Goal: Information Seeking & Learning: Learn about a topic

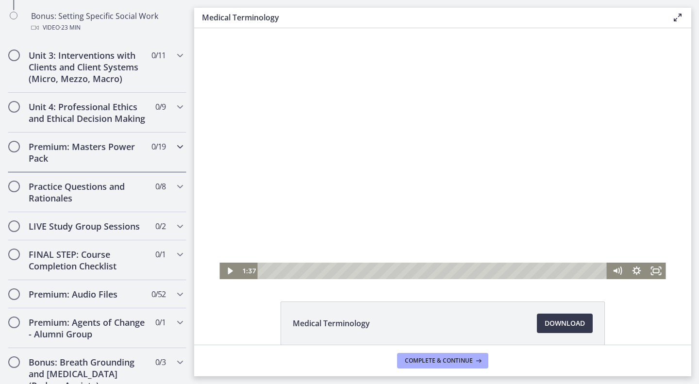
scroll to position [929, 0]
click at [181, 112] on div "Unit 4: Professional Ethics and Ethical Decision Making 0 / 9 Completed" at bounding box center [97, 112] width 194 height 40
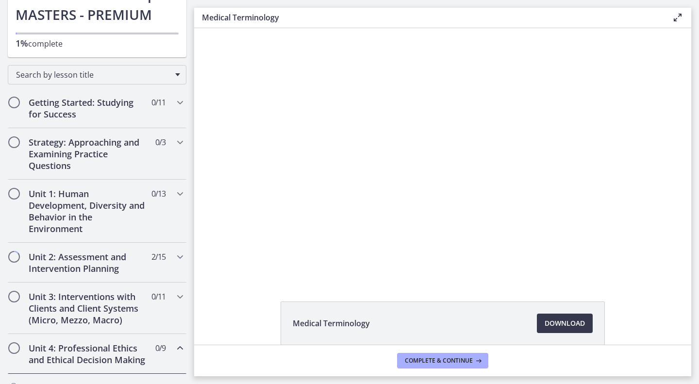
scroll to position [98, 0]
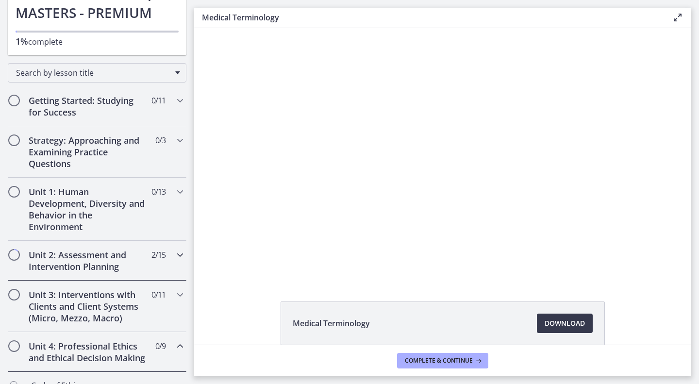
click at [160, 263] on div "Unit 2: Assessment and Intervention Planning 2 / 15 Completed" at bounding box center [97, 261] width 179 height 40
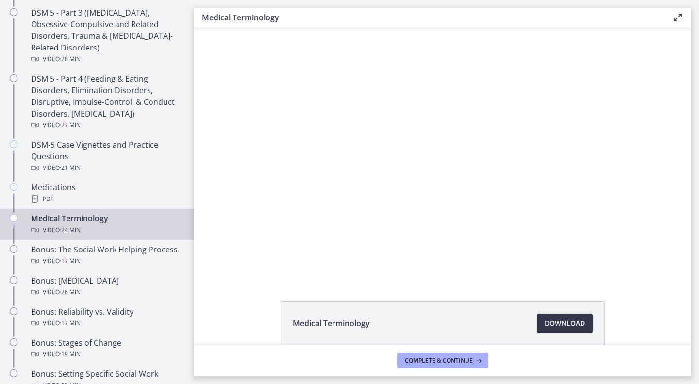
scroll to position [572, 0]
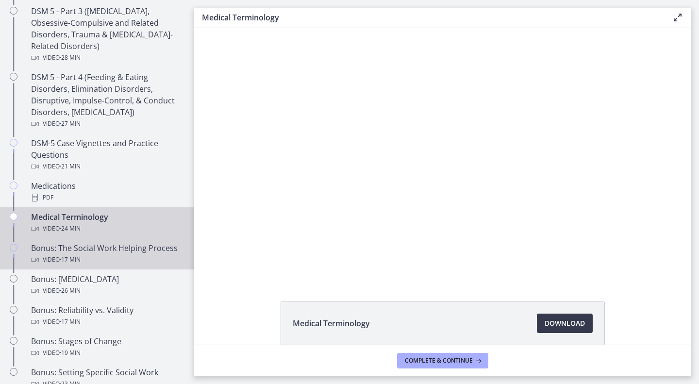
click at [146, 257] on div "Bonus: The Social Work Helping Process Video · 17 min" at bounding box center [106, 253] width 151 height 23
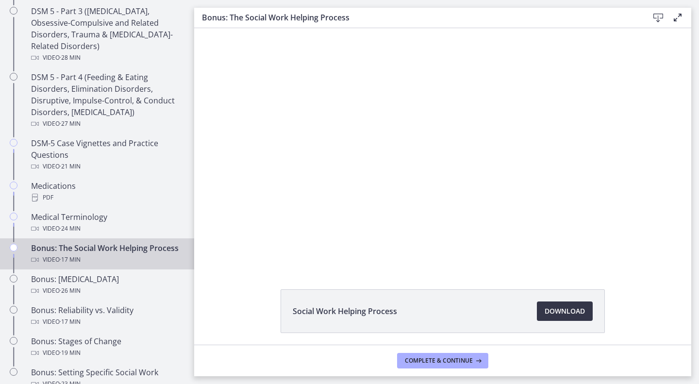
click at [544, 309] on span "Download Opens in a new window" at bounding box center [564, 311] width 40 height 12
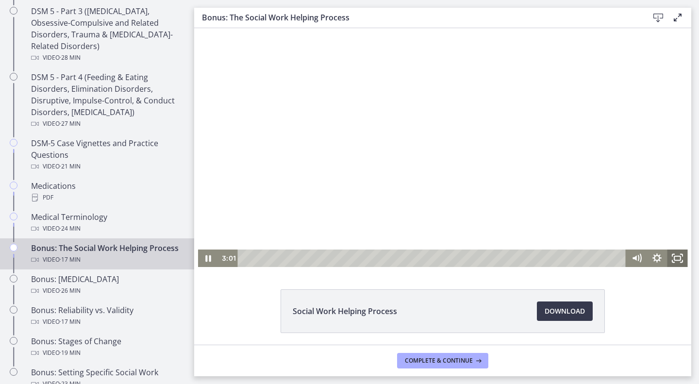
click at [671, 258] on icon "Fullscreen" at bounding box center [677, 257] width 20 height 17
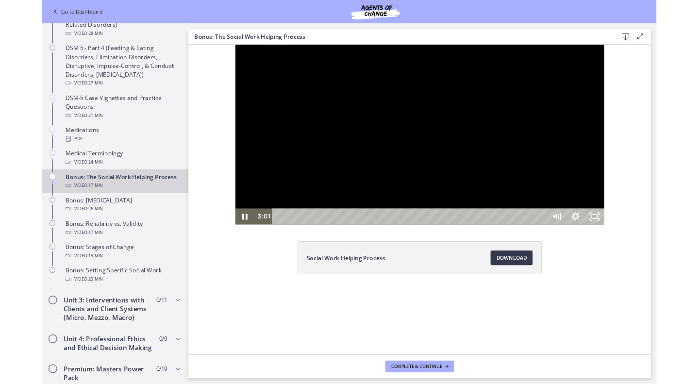
scroll to position [527, 0]
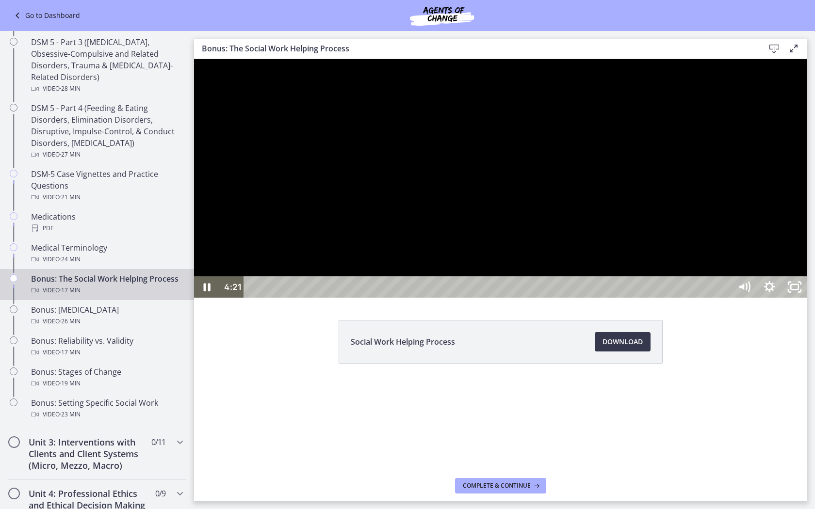
click at [692, 298] on div at bounding box center [500, 178] width 613 height 239
click at [496, 280] on div at bounding box center [500, 178] width 613 height 239
click at [474, 283] on div at bounding box center [500, 178] width 613 height 239
click at [698, 298] on icon "Unfullscreen" at bounding box center [794, 287] width 25 height 21
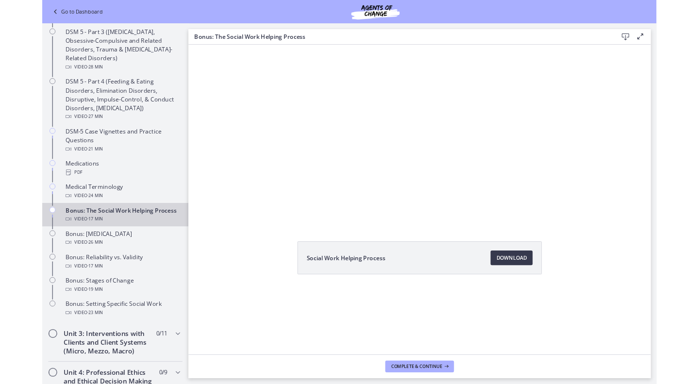
scroll to position [572, 0]
